Goal: Obtain resource: Download file/media

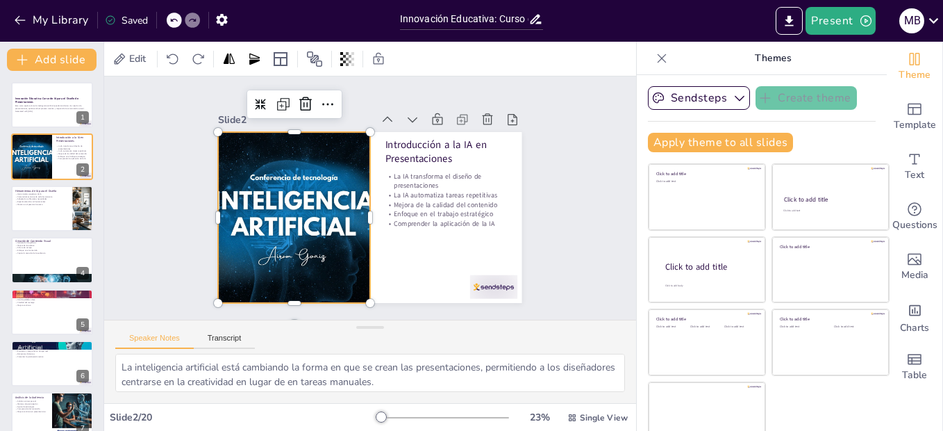
checkbox input "true"
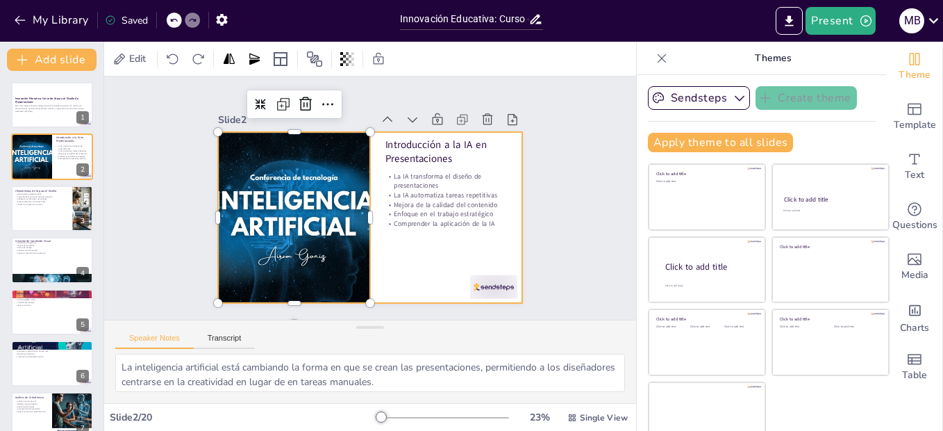
checkbox input "true"
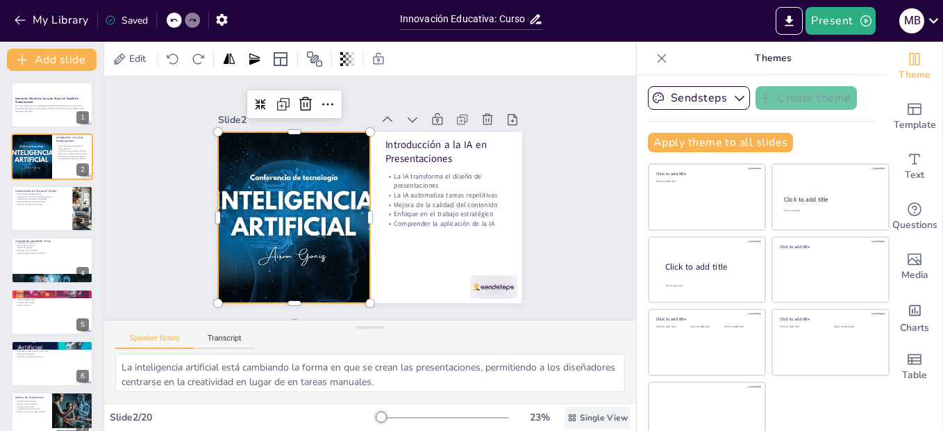
click at [565, 411] on div "Single View" at bounding box center [598, 417] width 66 height 22
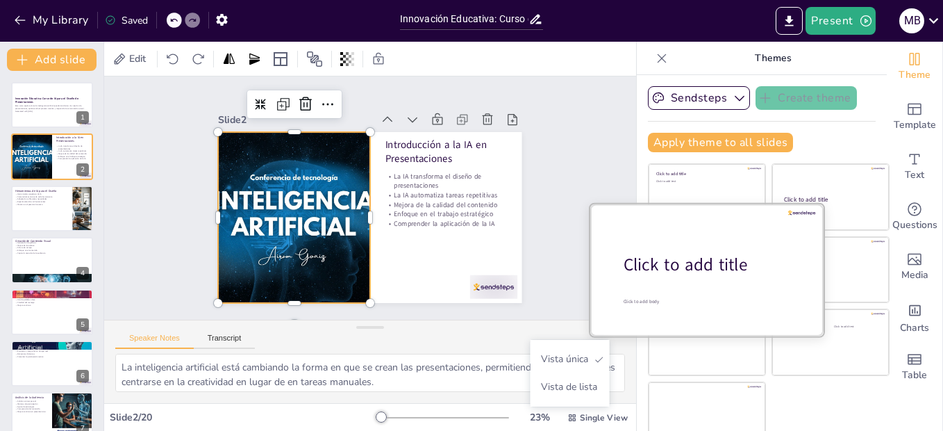
checkbox input "true"
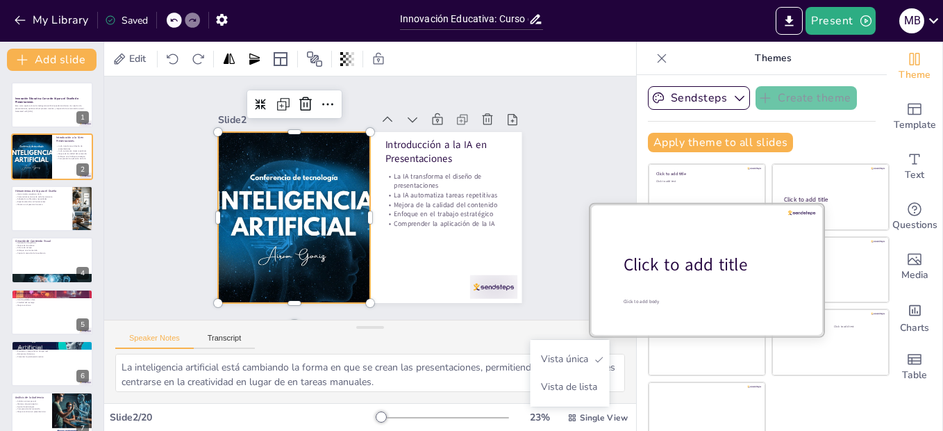
checkbox input "true"
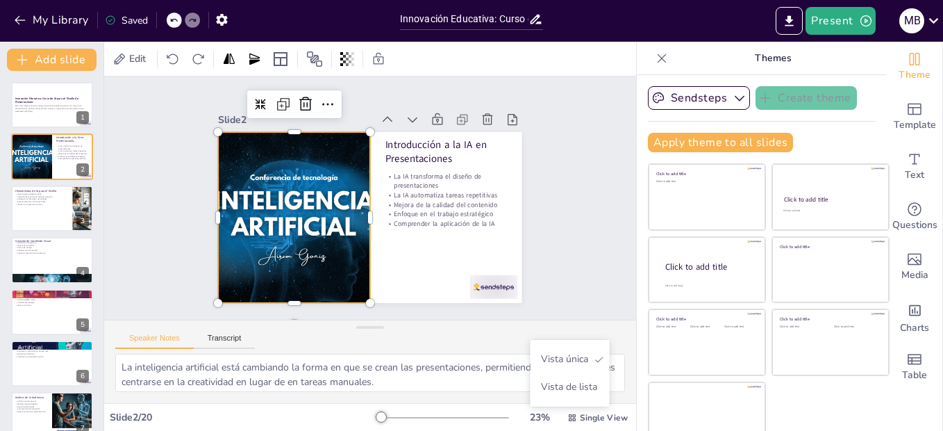
checkbox input "true"
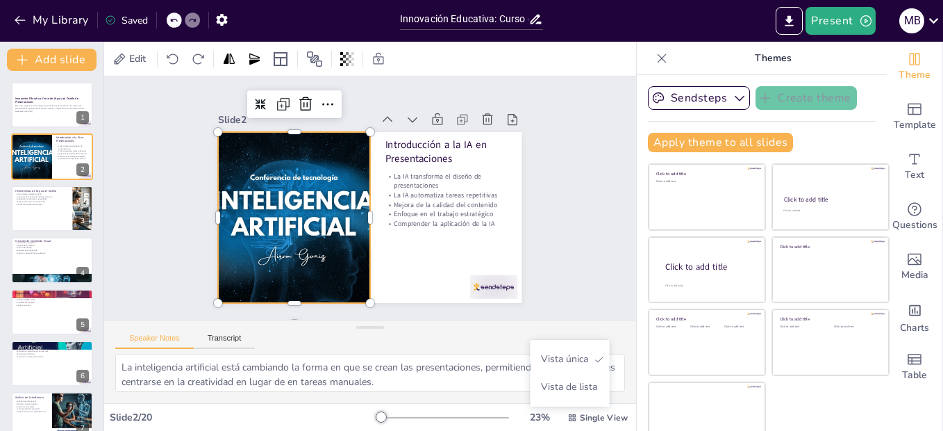
checkbox input "true"
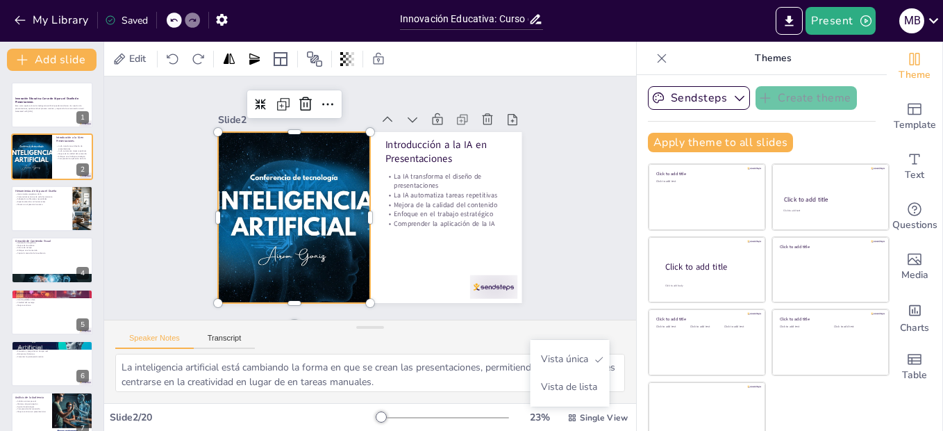
checkbox input "true"
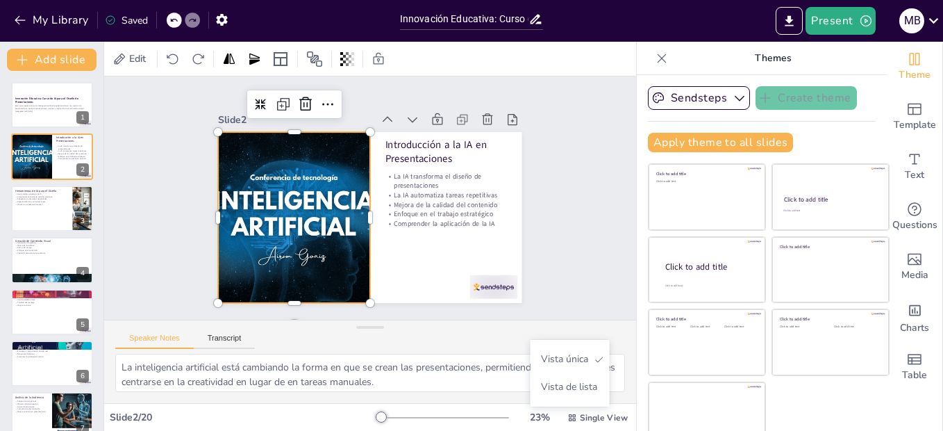
checkbox input "true"
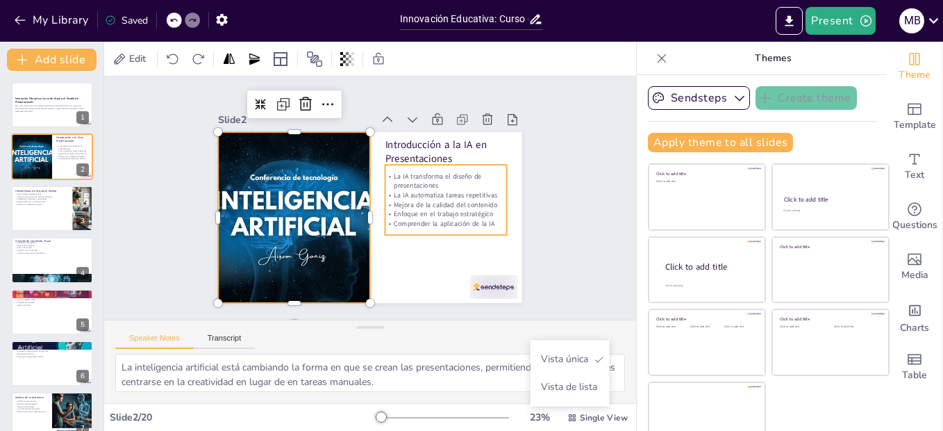
click at [390, 209] on p "Enfoque en el trabajo estratégico" at bounding box center [447, 214] width 122 height 10
checkbox input "true"
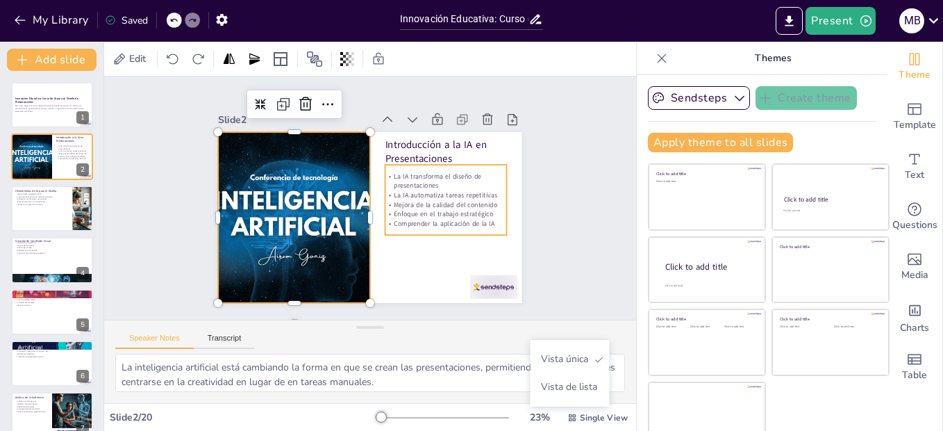
checkbox input "true"
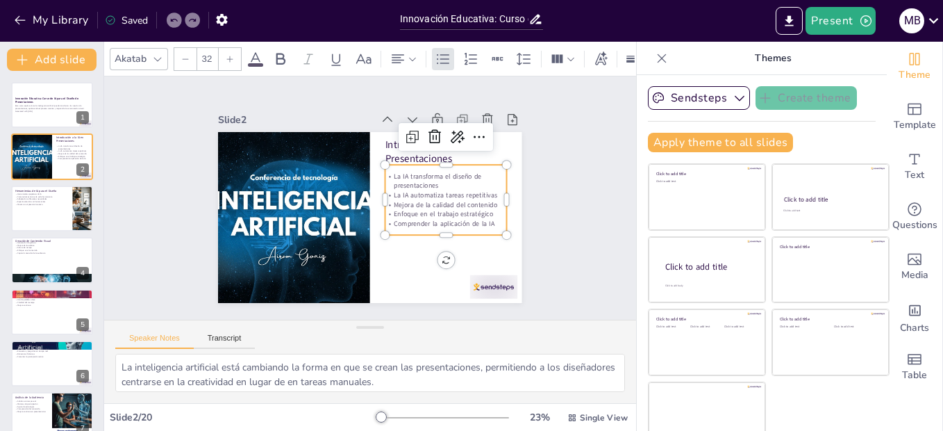
checkbox input "true"
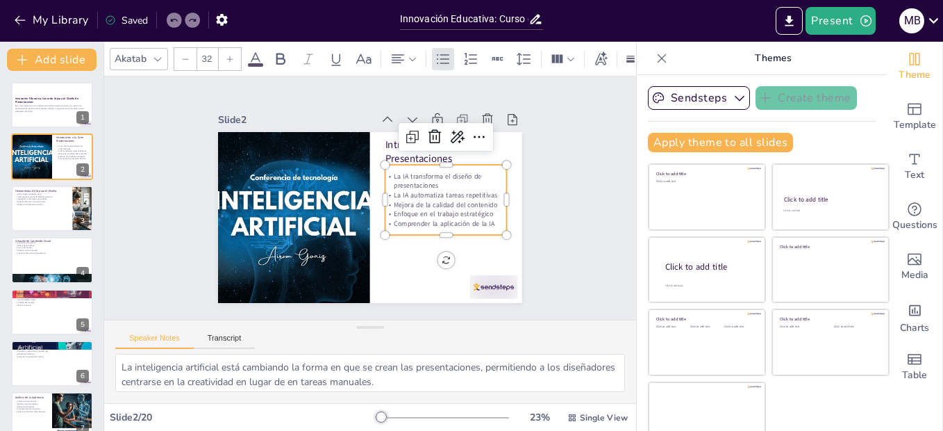
checkbox input "true"
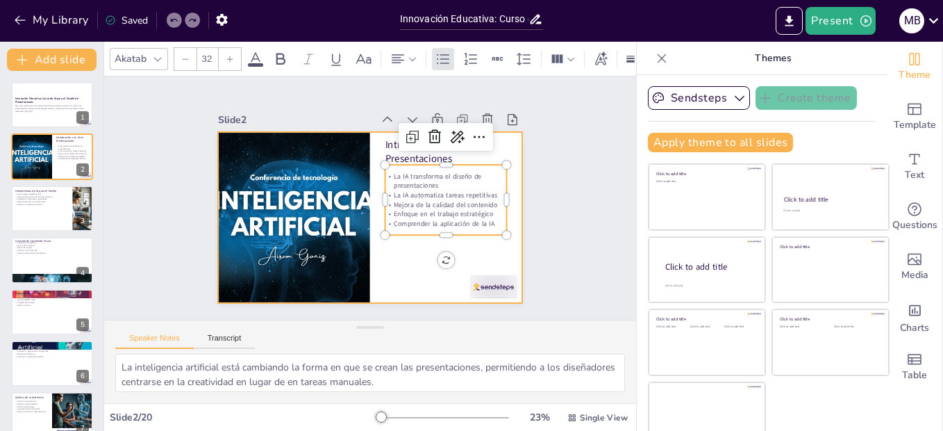
checkbox input "true"
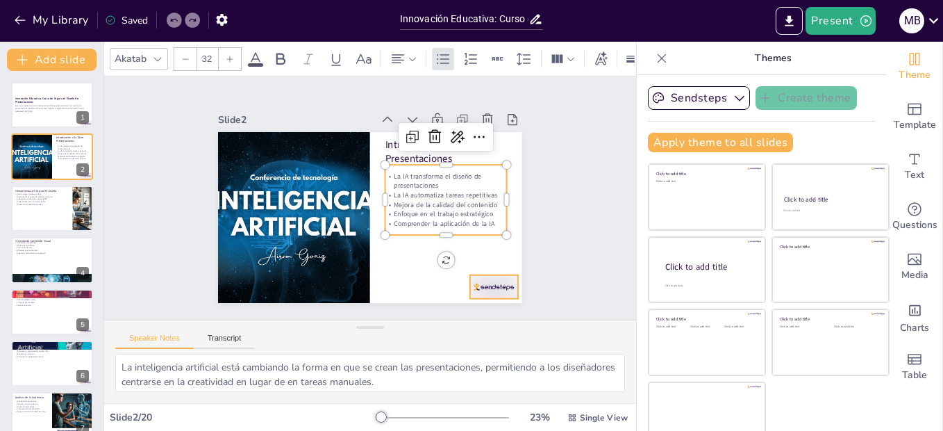
click at [477, 277] on div at bounding box center [493, 287] width 47 height 24
checkbox input "true"
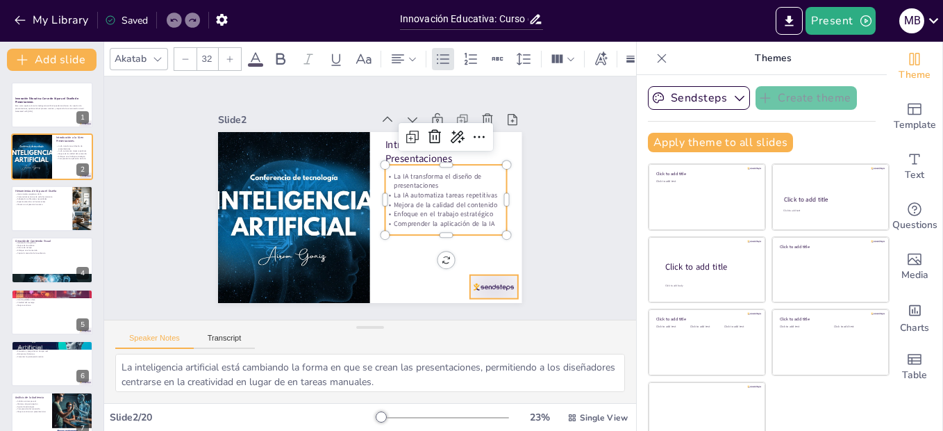
checkbox input "true"
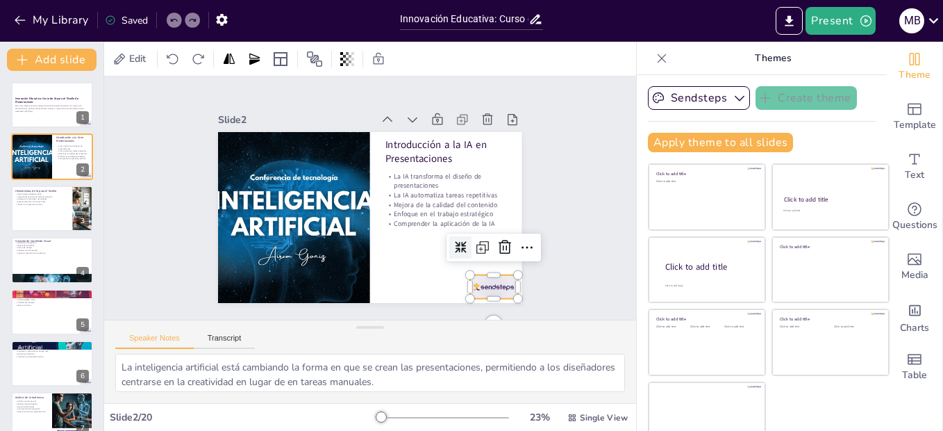
checkbox input "true"
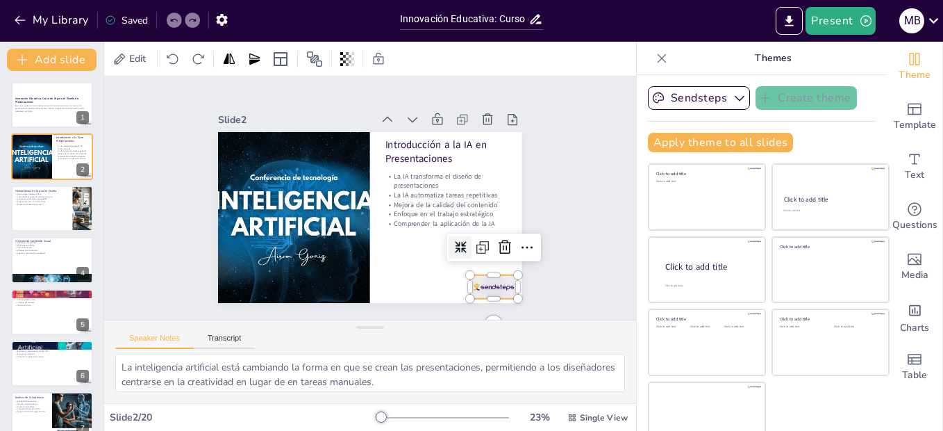
checkbox input "true"
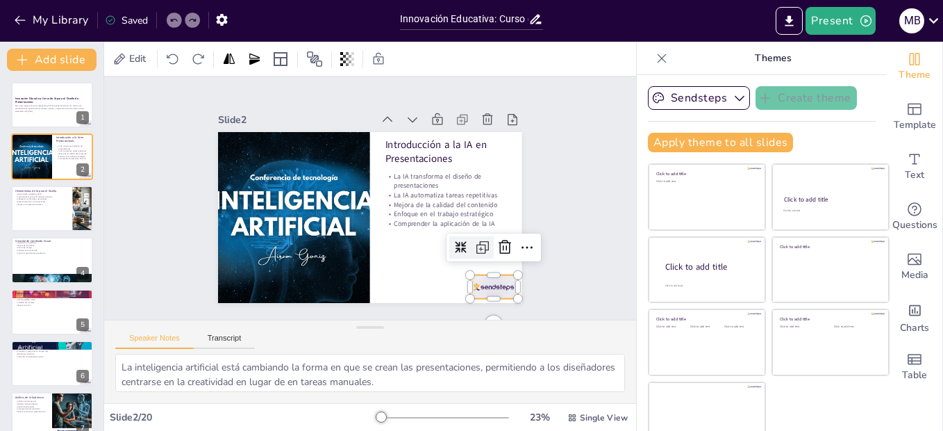
checkbox input "true"
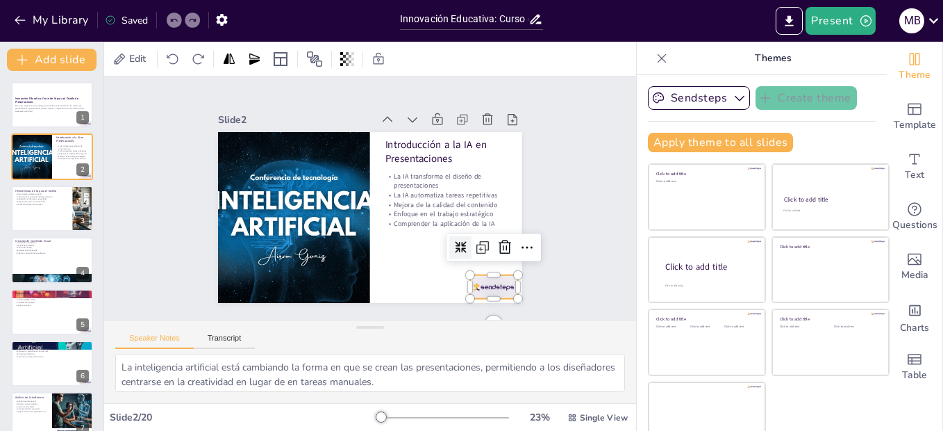
click at [455, 242] on icon at bounding box center [461, 247] width 12 height 12
checkbox input "true"
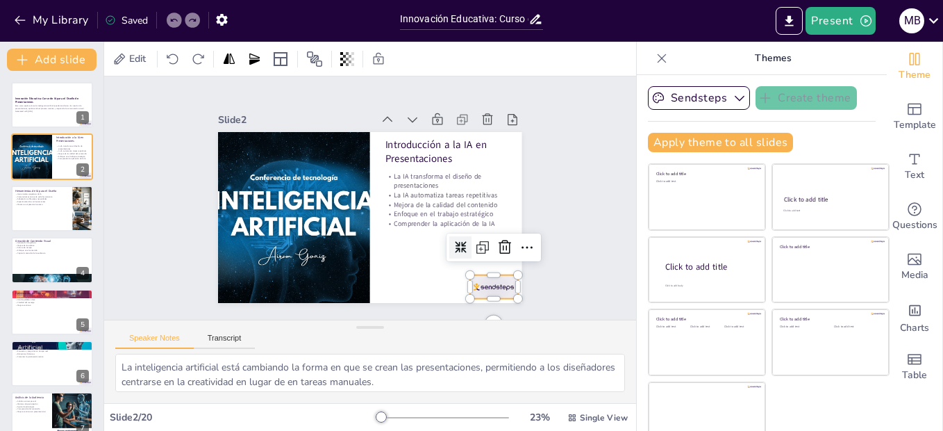
checkbox input "true"
click at [455, 242] on icon at bounding box center [461, 247] width 12 height 12
checkbox input "true"
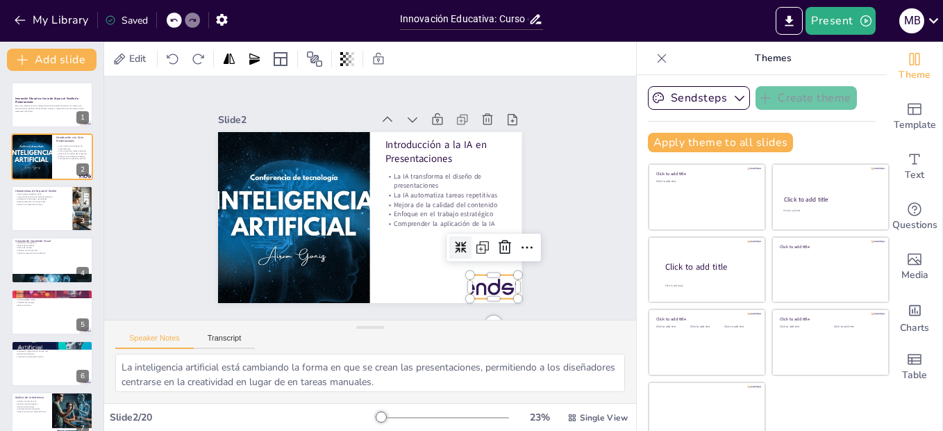
checkbox input "true"
click at [791, 17] on icon "Export to PowerPoint" at bounding box center [790, 20] width 8 height 10
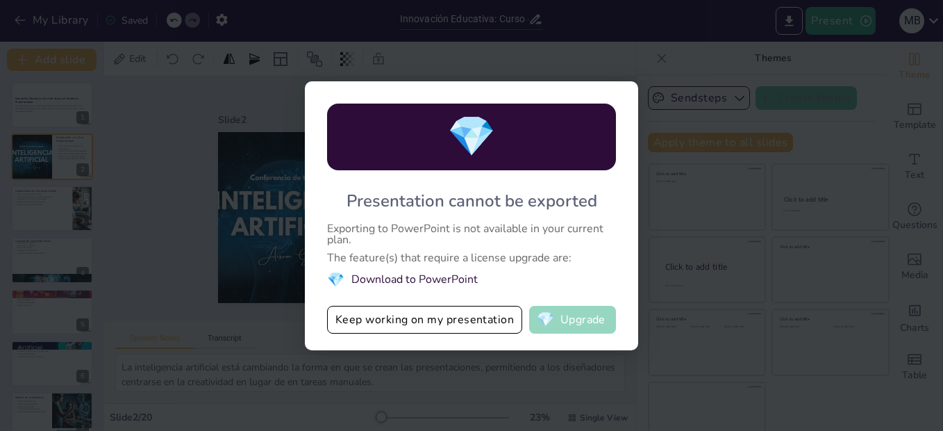
click at [580, 328] on button "💎 Upgrade" at bounding box center [572, 320] width 87 height 28
checkbox input "true"
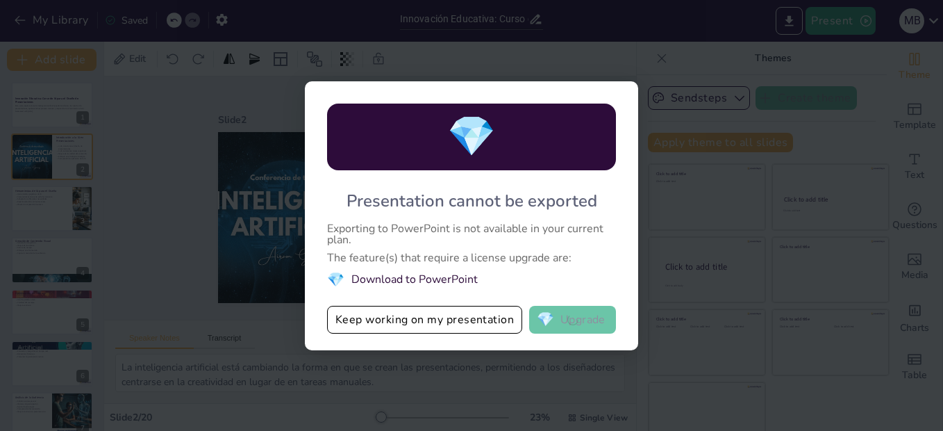
checkbox input "true"
